Goal: Find specific page/section: Find specific page/section

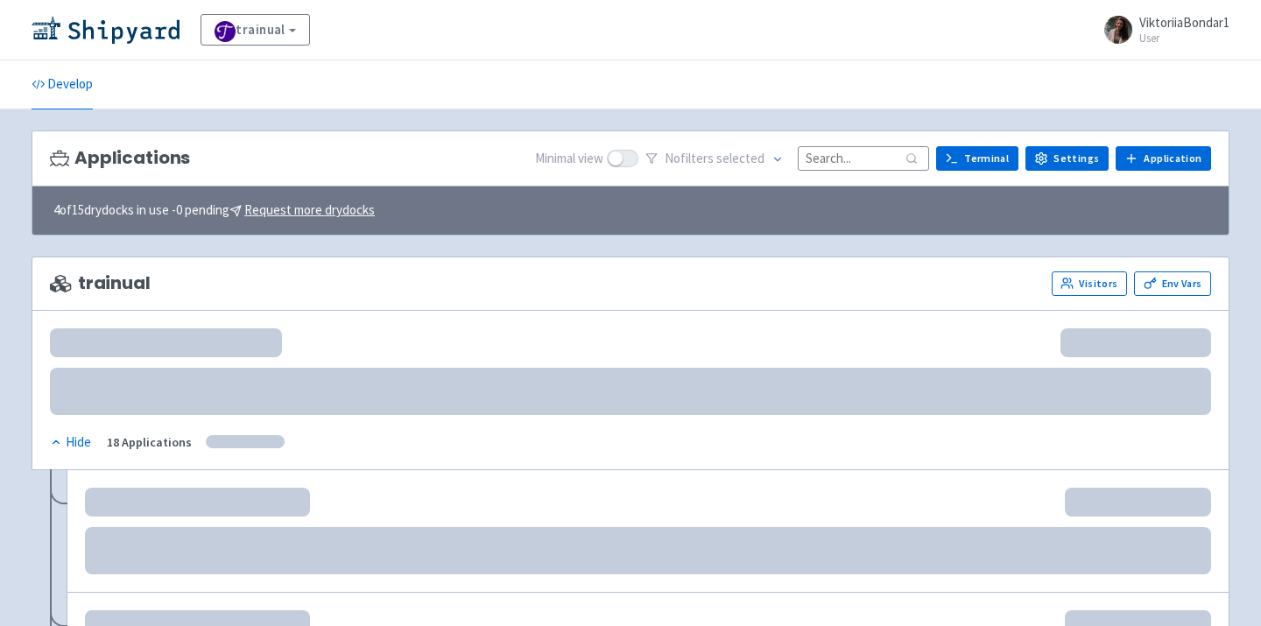
click at [858, 150] on input at bounding box center [863, 158] width 131 height 24
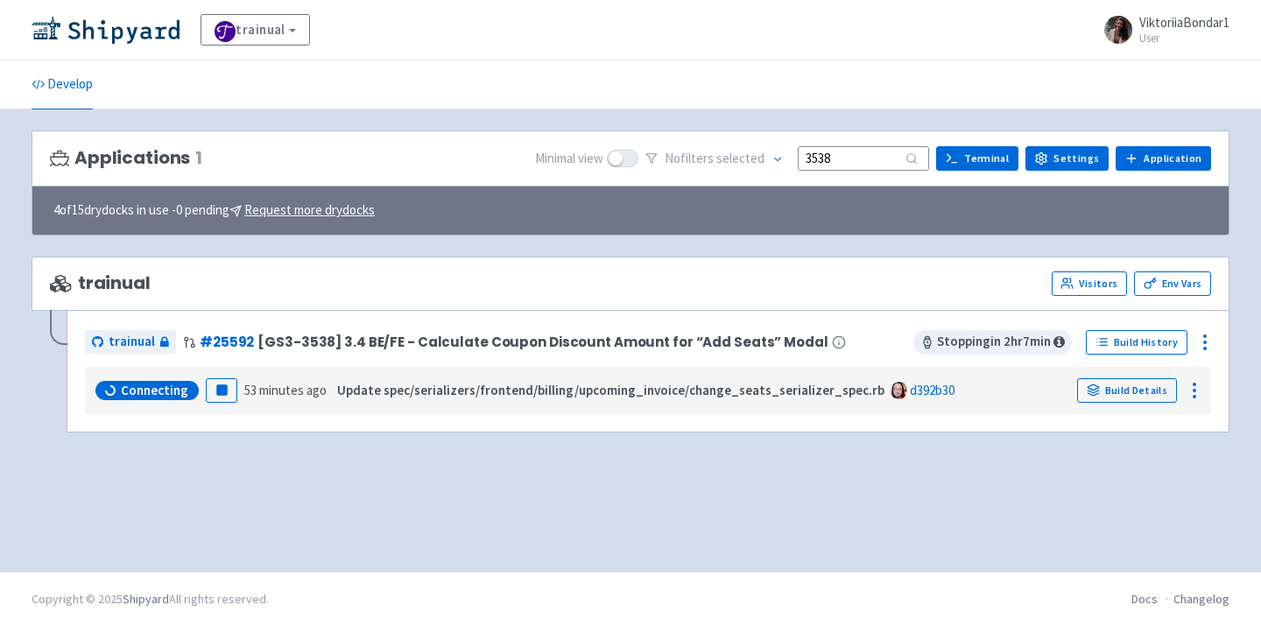
type input "3538"
click at [166, 386] on button "button" at bounding box center [169, 390] width 30 height 25
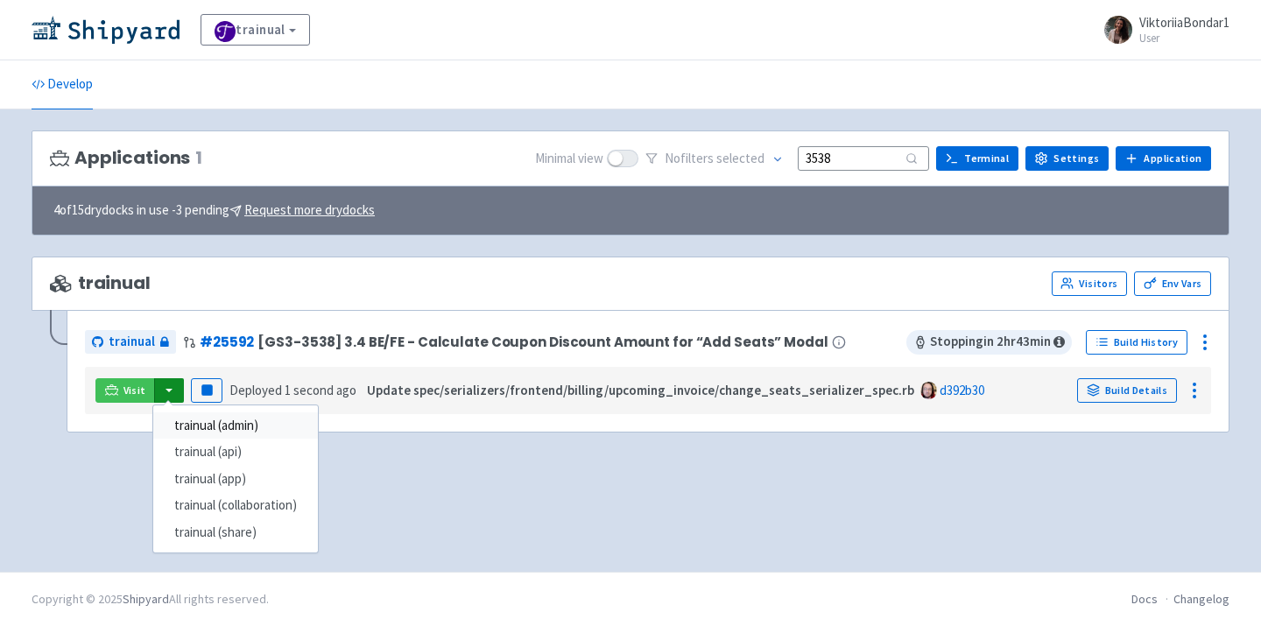
click at [194, 417] on link "trainual (admin)" at bounding box center [235, 425] width 165 height 27
